Goal: Check status

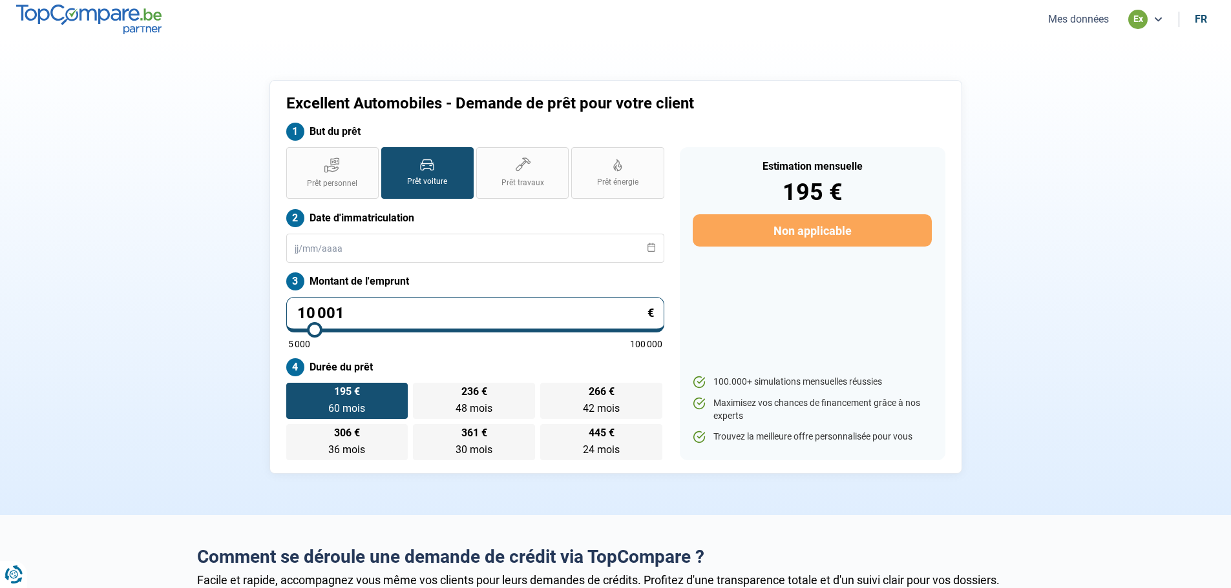
click at [1085, 11] on ul "Mes données ex fr" at bounding box center [1125, 19] width 178 height 19
click at [1085, 21] on button "Mes données" at bounding box center [1078, 19] width 68 height 14
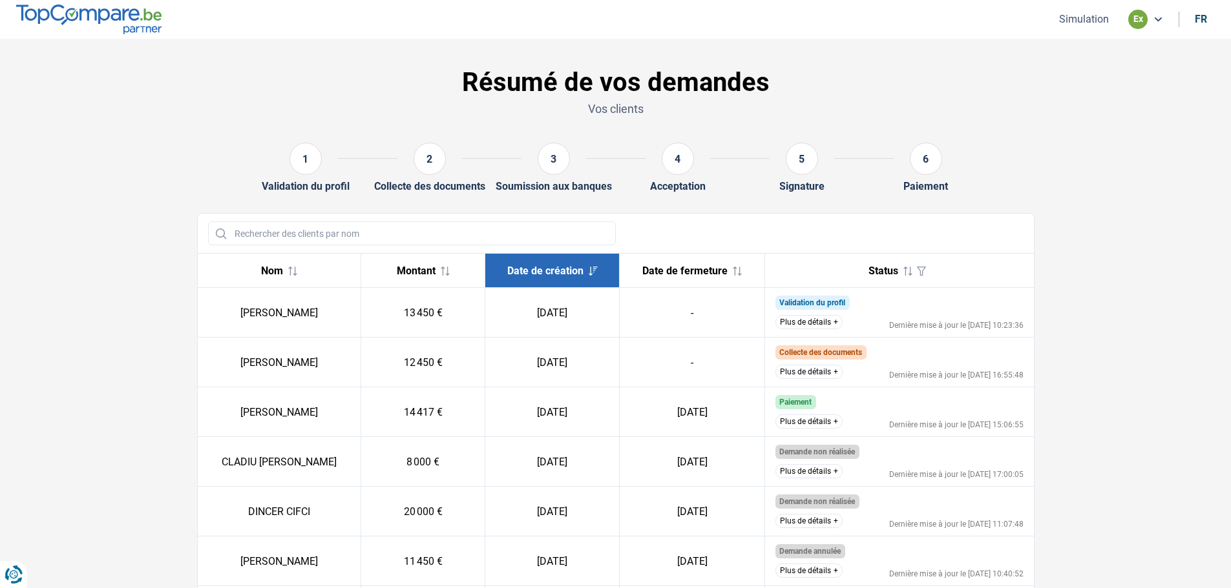
click at [964, 362] on td "Collecte des documents Nous avons déjà reçu les documents du client et nous eff…" at bounding box center [899, 363] width 269 height 50
click at [932, 381] on td "Collecte des documents Nous avons déjà reçu les documents du client et nous eff…" at bounding box center [899, 363] width 269 height 50
click at [919, 377] on div "Dernière mise à jour le [DATE] 16:55:48" at bounding box center [956, 375] width 134 height 8
click at [828, 375] on button "Plus de détails" at bounding box center [808, 372] width 67 height 14
